Goal: Task Accomplishment & Management: Manage account settings

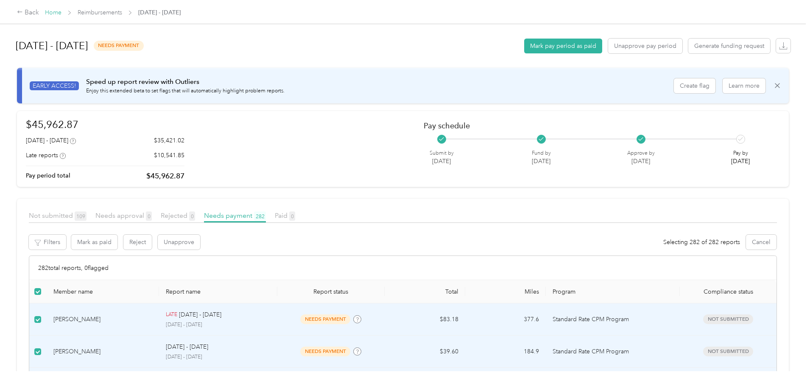
click at [61, 11] on link "Home" at bounding box center [53, 12] width 17 height 7
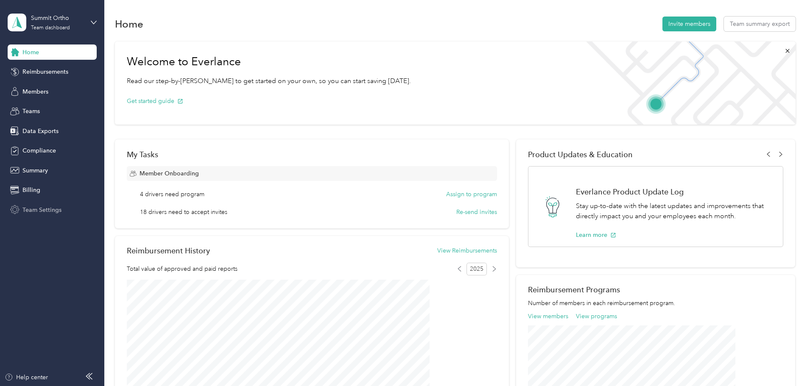
click at [45, 209] on span "Team Settings" at bounding box center [41, 210] width 39 height 9
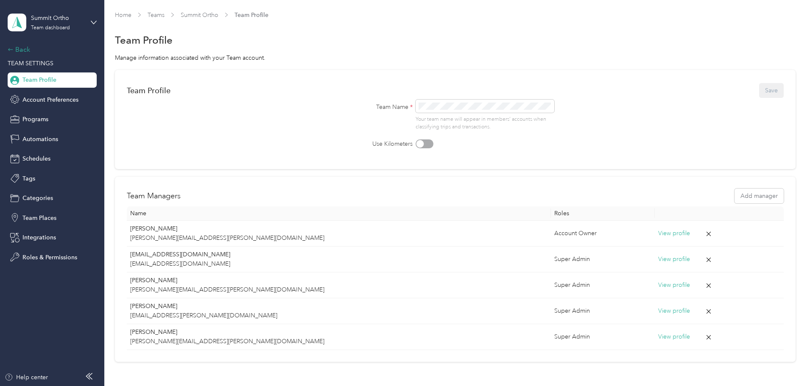
click at [32, 49] on div "Back" at bounding box center [50, 50] width 85 height 10
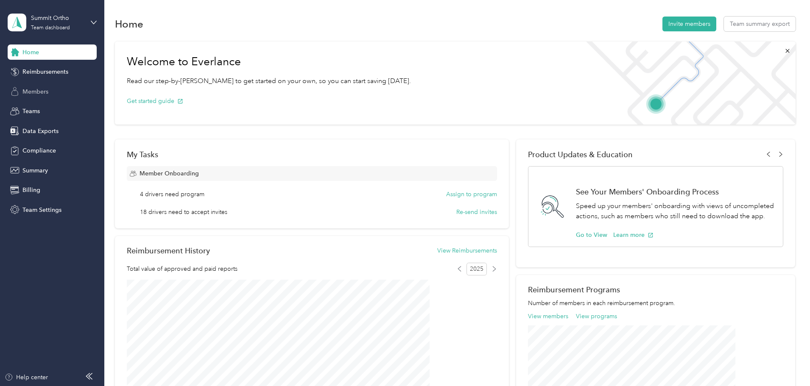
click at [42, 90] on span "Members" at bounding box center [35, 91] width 26 height 9
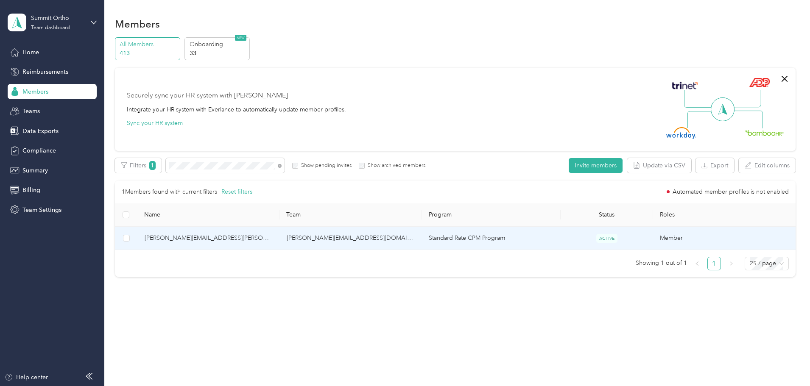
click at [261, 234] on span "[PERSON_NAME][EMAIL_ADDRESS][PERSON_NAME][DOMAIN_NAME]" at bounding box center [209, 238] width 128 height 9
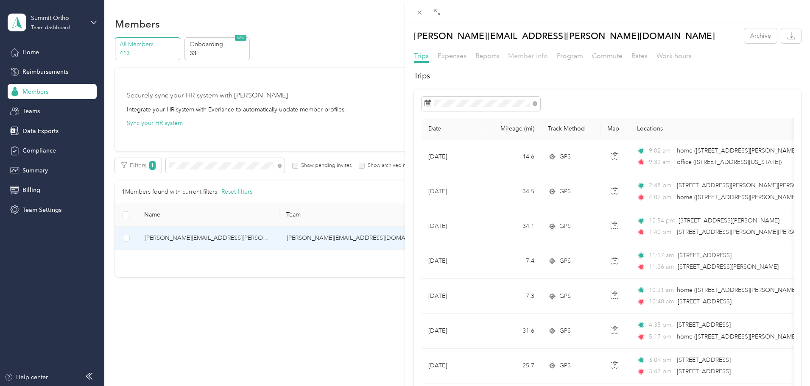
click at [531, 53] on span "Member info" at bounding box center [528, 56] width 40 height 8
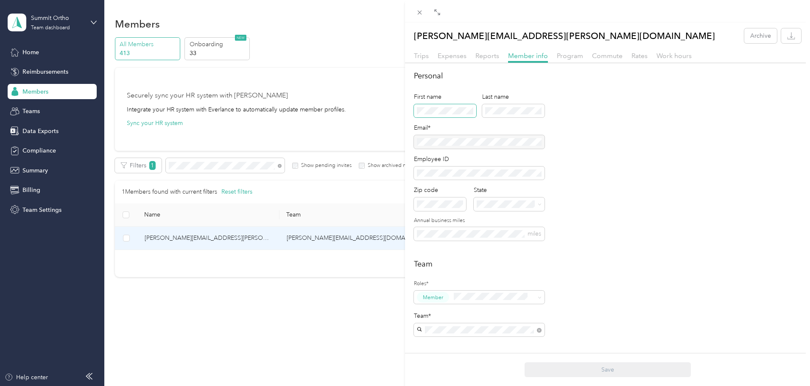
click at [441, 106] on span at bounding box center [445, 111] width 62 height 14
click at [607, 370] on button "Save" at bounding box center [608, 370] width 166 height 15
click at [246, 164] on div "[PERSON_NAME] Archive Trips Expenses Reports Member info Program Commute Rates …" at bounding box center [405, 193] width 810 height 386
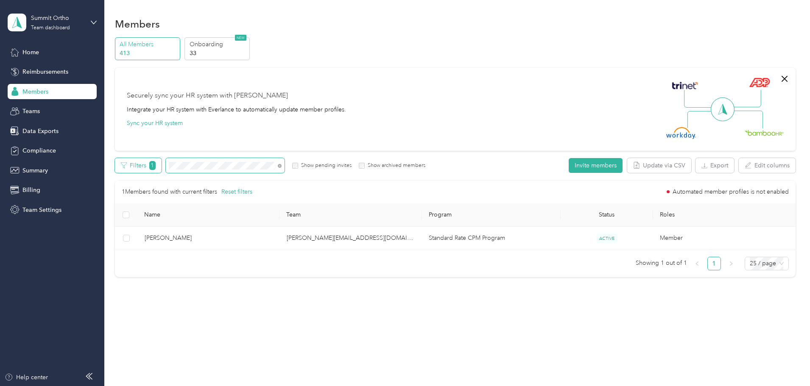
click at [216, 166] on div "Filters 1 Show pending invites Show archived members" at bounding box center [270, 165] width 311 height 15
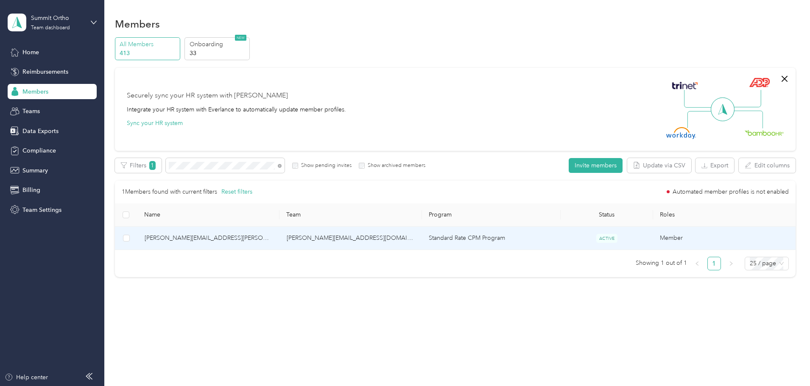
click at [252, 238] on span "[PERSON_NAME][EMAIL_ADDRESS][PERSON_NAME][DOMAIN_NAME]" at bounding box center [209, 238] width 128 height 9
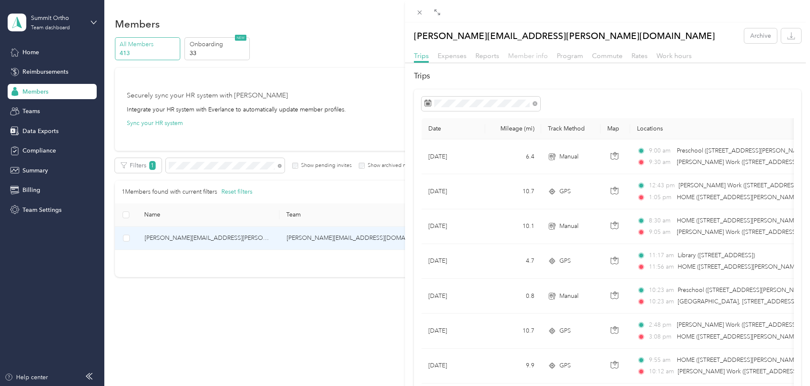
click at [527, 52] on span "Member info" at bounding box center [528, 56] width 40 height 8
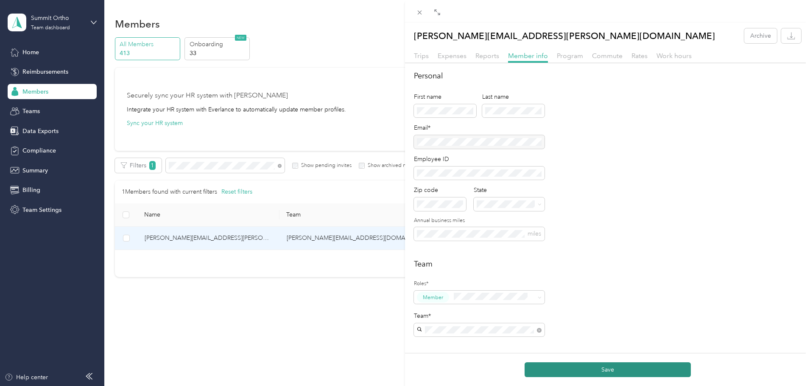
click at [611, 370] on button "Save" at bounding box center [608, 370] width 166 height 15
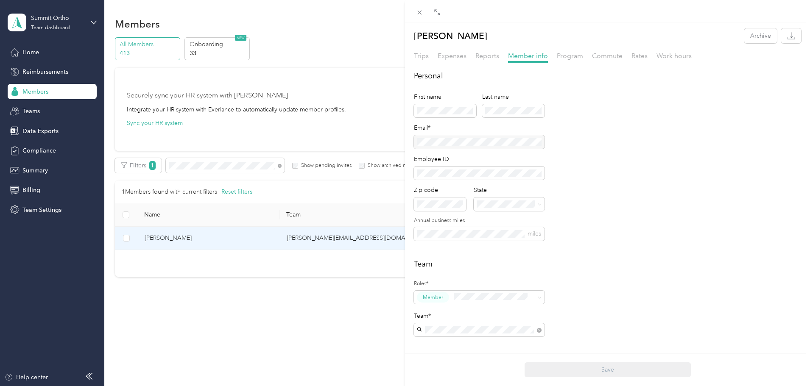
click at [247, 167] on div "[PERSON_NAME] Archive Trips Expenses Reports Member info Program Commute Rates …" at bounding box center [405, 193] width 810 height 386
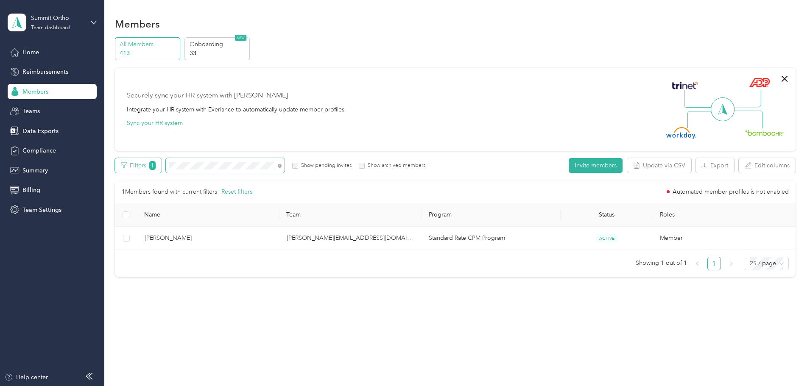
click at [212, 166] on div "Filters 1 Show pending invites Show archived members" at bounding box center [270, 165] width 311 height 15
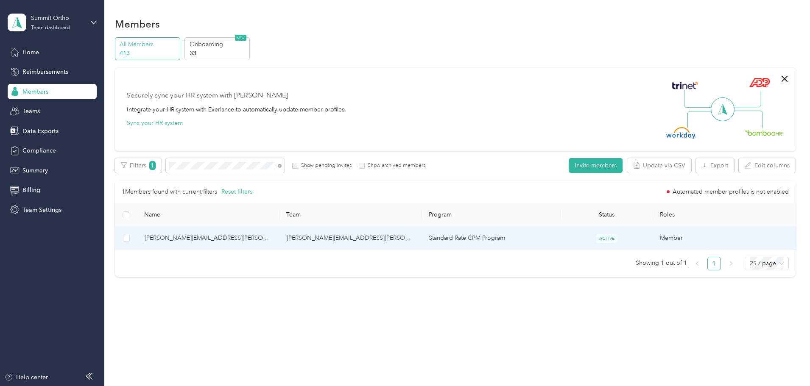
click at [273, 235] on span "[PERSON_NAME][EMAIL_ADDRESS][PERSON_NAME][DOMAIN_NAME]" at bounding box center [209, 238] width 128 height 9
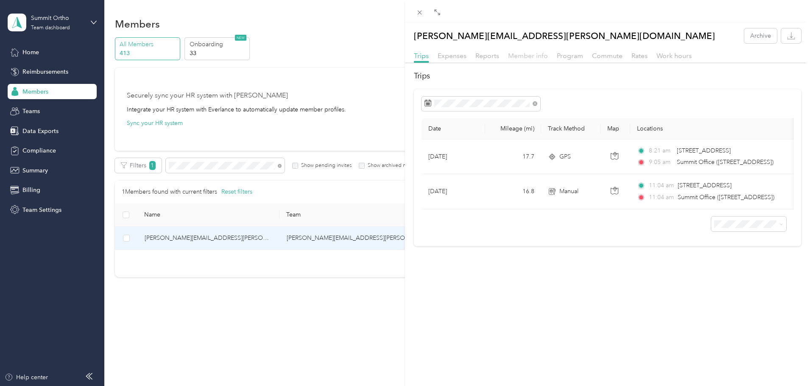
click at [520, 56] on span "Member info" at bounding box center [528, 56] width 40 height 8
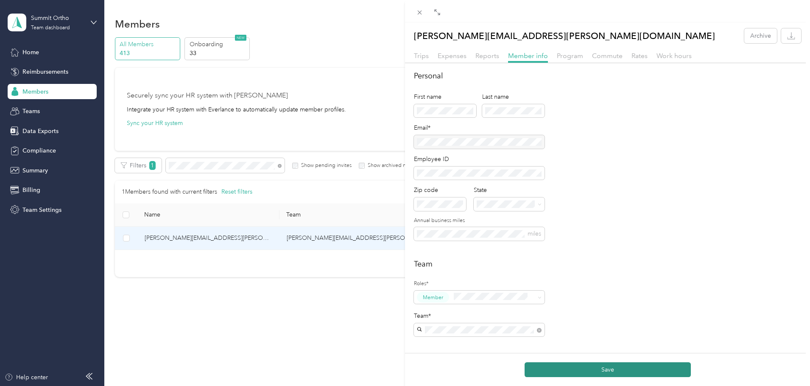
click at [600, 367] on button "Save" at bounding box center [608, 370] width 166 height 15
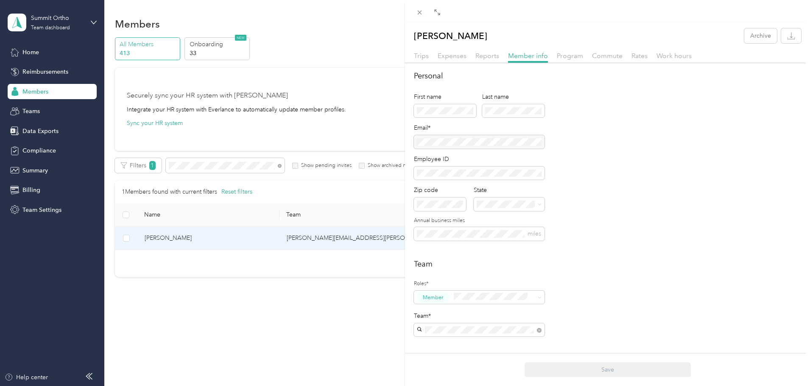
click at [252, 168] on div "[PERSON_NAME] Archive Trips Expenses Reports Member info Program Commute Rates …" at bounding box center [405, 193] width 810 height 386
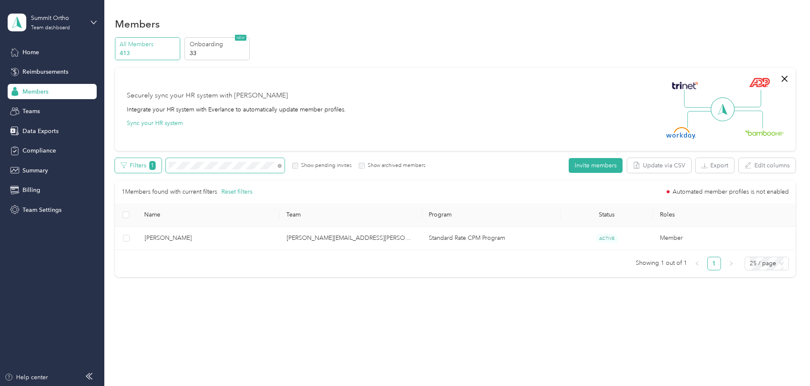
click at [206, 165] on div "Filters 1 Show pending invites Show archived members" at bounding box center [270, 165] width 311 height 15
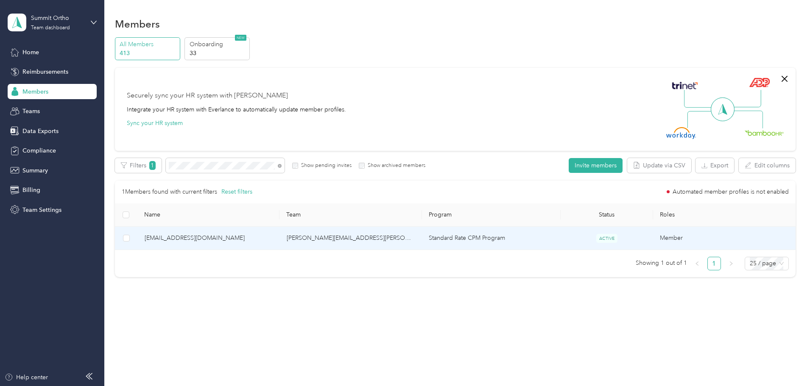
click at [255, 239] on span "[EMAIL_ADDRESS][DOMAIN_NAME]" at bounding box center [209, 238] width 128 height 9
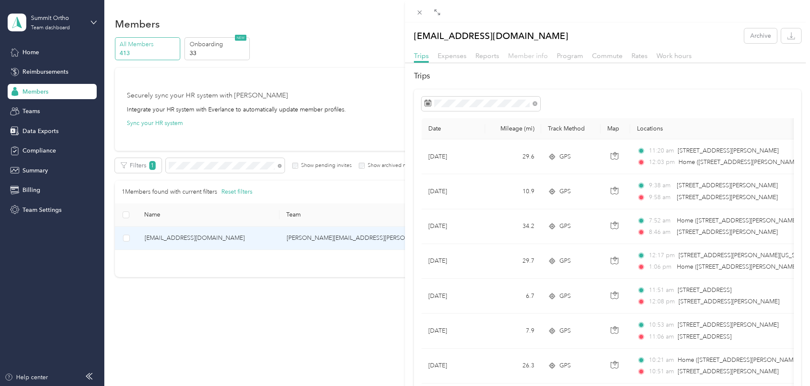
click at [534, 57] on span "Member info" at bounding box center [528, 56] width 40 height 8
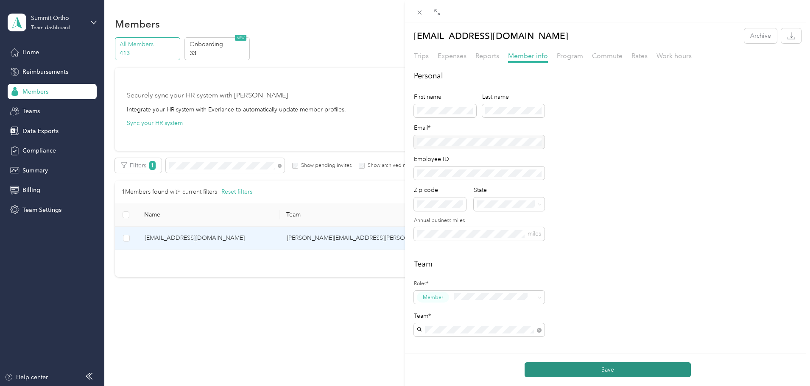
click at [616, 368] on button "Save" at bounding box center [608, 370] width 166 height 15
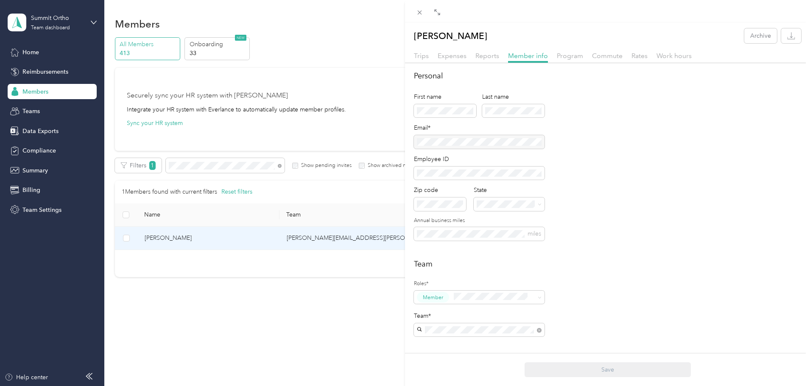
click at [85, 22] on div "[PERSON_NAME] Archive Trips Expenses Reports Member info Program Commute Rates …" at bounding box center [405, 193] width 810 height 386
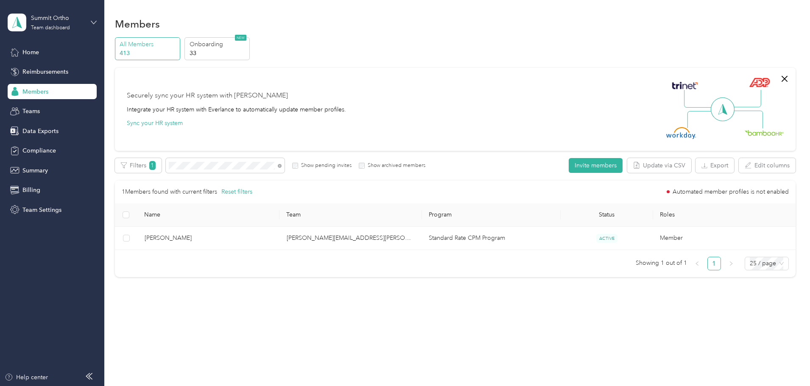
click at [92, 23] on icon at bounding box center [94, 23] width 6 height 6
click at [39, 107] on div "Log out" at bounding box center [31, 108] width 33 height 9
